Goal: Information Seeking & Learning: Learn about a topic

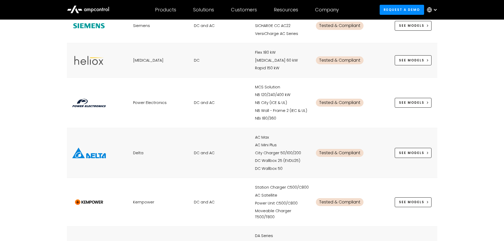
scroll to position [212, 0]
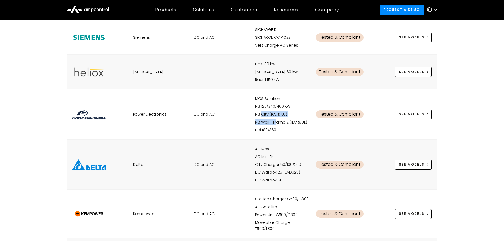
drag, startPoint x: 263, startPoint y: 115, endPoint x: 277, endPoint y: 122, distance: 14.6
click at [277, 48] on div "MCS Solution NB 120/240/400 kW NB City (ICE & UL) NB Wall - Frame 2 (IEC & UL) …" at bounding box center [276, 38] width 43 height 22
click at [308, 133] on div "Power Electronics DC and AC MCS Solution NB 120/240/400 kW NB City (ICE & UL) N…" at bounding box center [252, 114] width 371 height 50
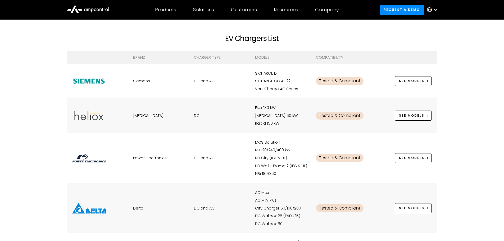
scroll to position [132, 0]
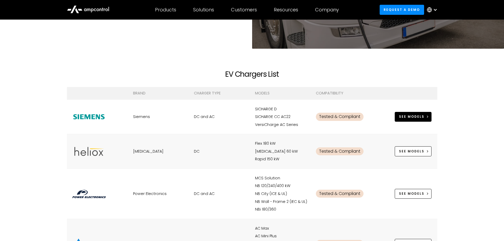
click at [406, 118] on div "See MOdels" at bounding box center [411, 116] width 25 height 5
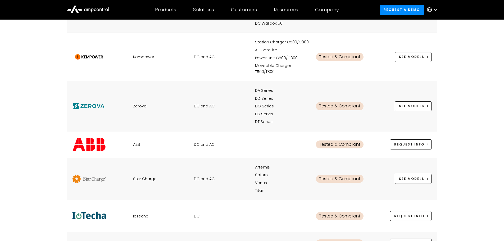
scroll to position [371, 0]
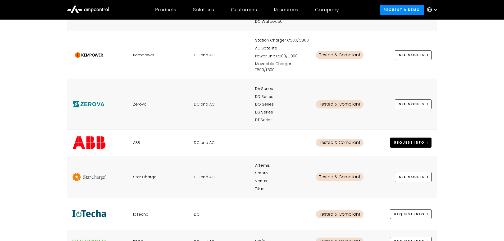
click at [0, 0] on div "REquest Info" at bounding box center [0, 0] width 0 height 0
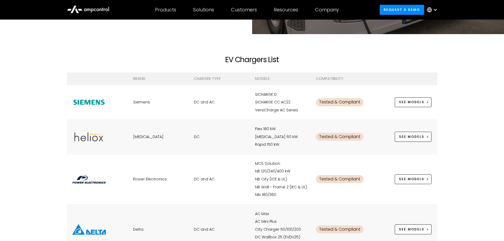
scroll to position [159, 0]
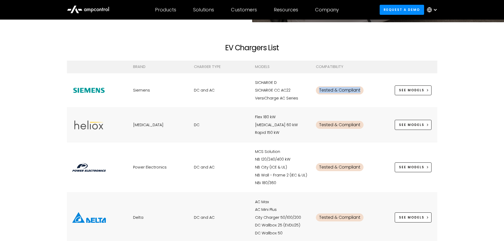
drag, startPoint x: 317, startPoint y: 88, endPoint x: 367, endPoint y: 87, distance: 49.5
click at [367, 87] on div "Tested & Compliant" at bounding box center [343, 91] width 55 height 22
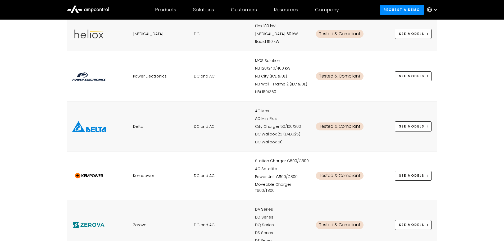
scroll to position [185, 0]
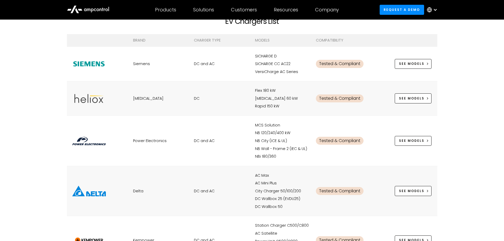
click at [88, 70] on img at bounding box center [89, 63] width 34 height 11
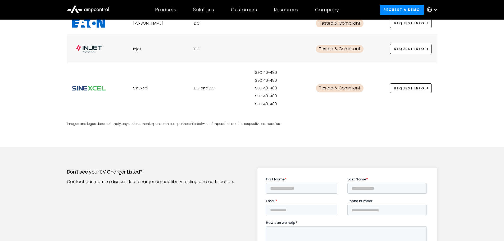
scroll to position [953, 0]
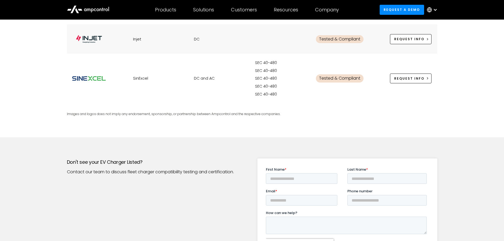
click at [344, 79] on div "Tested & Compliant" at bounding box center [340, 78] width 48 height 8
click at [339, 37] on div "Tested & Compliant" at bounding box center [340, 39] width 48 height 8
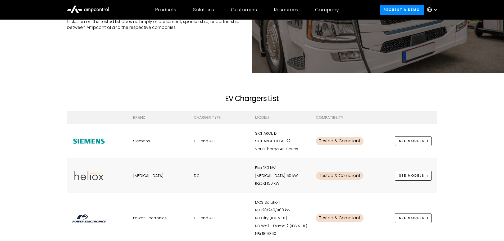
scroll to position [106, 0]
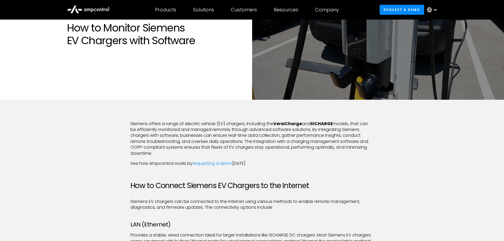
scroll to position [26, 0]
